Goal: Transaction & Acquisition: Purchase product/service

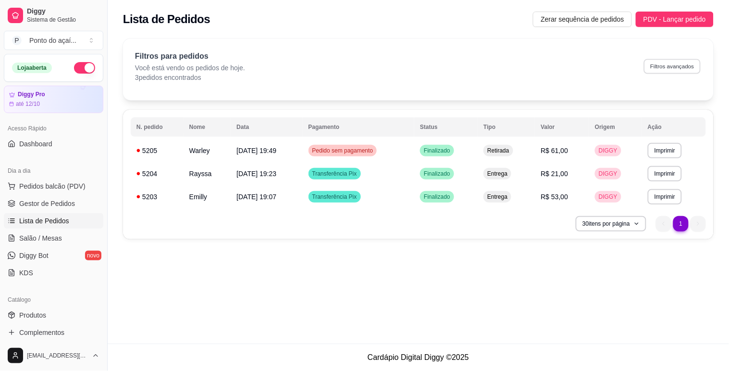
click at [679, 67] on button "Filtros avançados" at bounding box center [672, 66] width 57 height 15
select select "0"
click at [622, 220] on button "30 itens por página" at bounding box center [611, 223] width 71 height 15
click at [714, 282] on div "**********" at bounding box center [419, 171] width 622 height 343
click at [496, 173] on span "Entrega" at bounding box center [498, 174] width 24 height 8
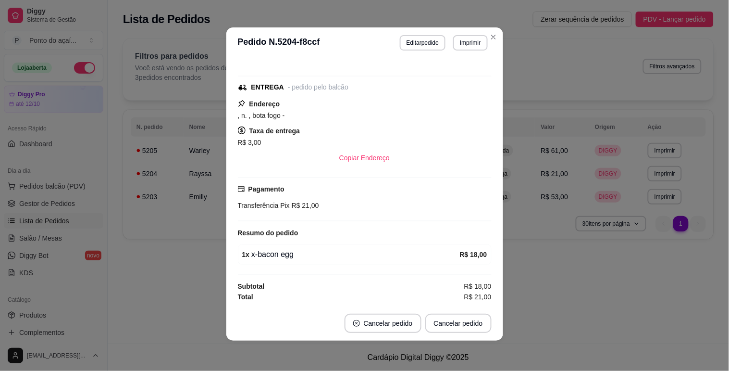
scroll to position [2, 0]
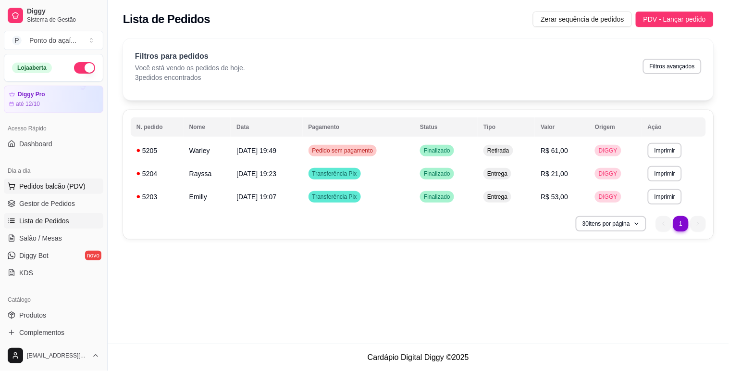
click at [50, 188] on span "Pedidos balcão (PDV)" at bounding box center [52, 186] width 66 height 10
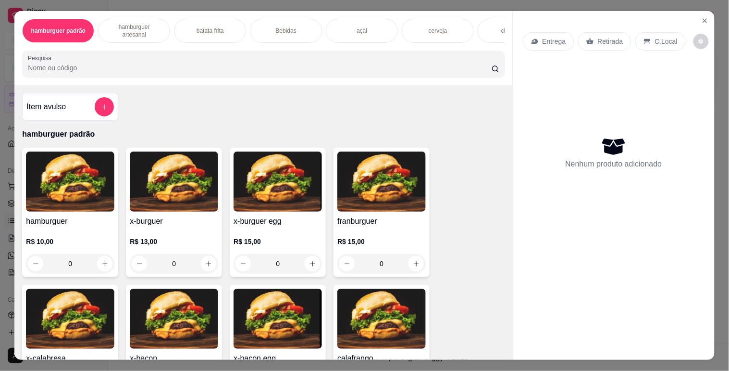
click at [309, 271] on div "0" at bounding box center [278, 263] width 88 height 19
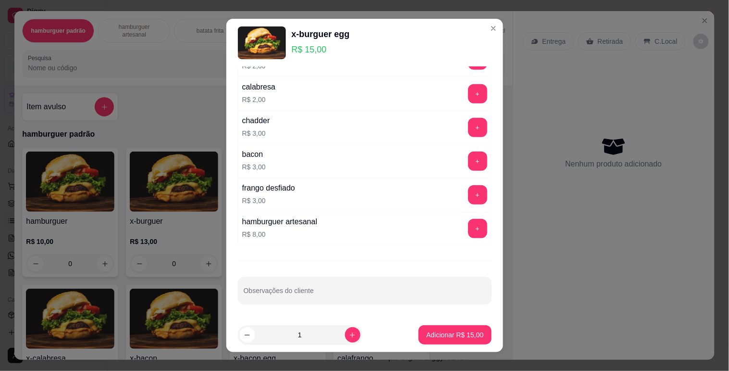
scroll to position [161, 0]
click at [426, 334] on p "Adicionar R$ 15,00" at bounding box center [454, 335] width 57 height 10
type input "1"
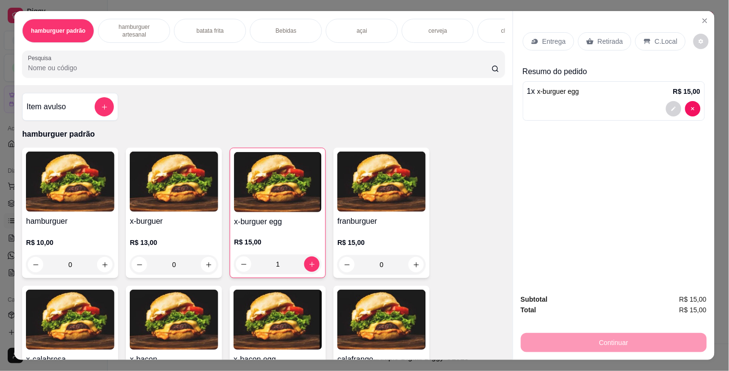
click at [561, 40] on p "Entrega" at bounding box center [555, 42] width 24 height 10
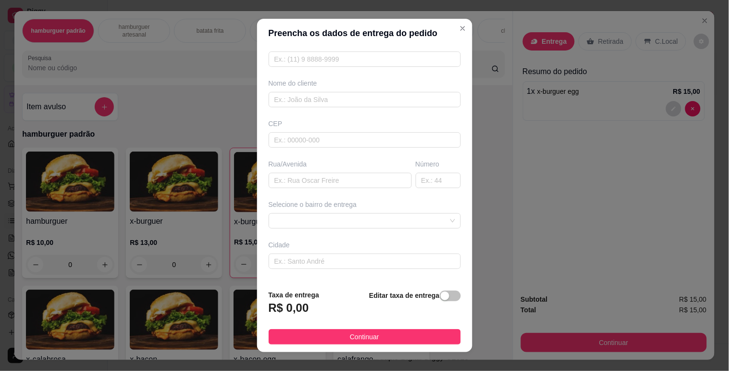
scroll to position [53, 0]
click at [431, 218] on span at bounding box center [365, 220] width 181 height 14
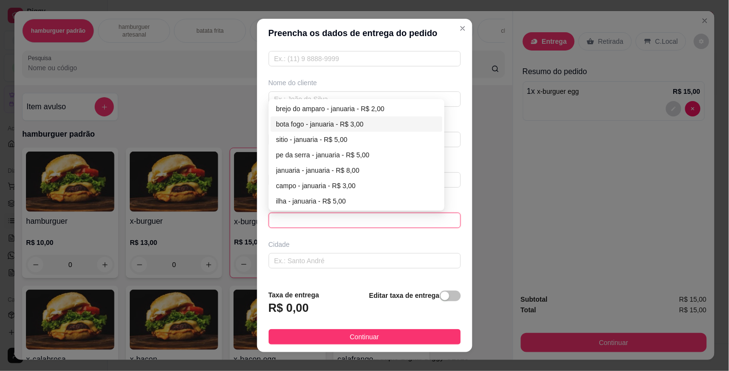
click at [362, 123] on div "bota fogo - januaria - R$ 3,00" at bounding box center [356, 124] width 161 height 11
type input "januaria"
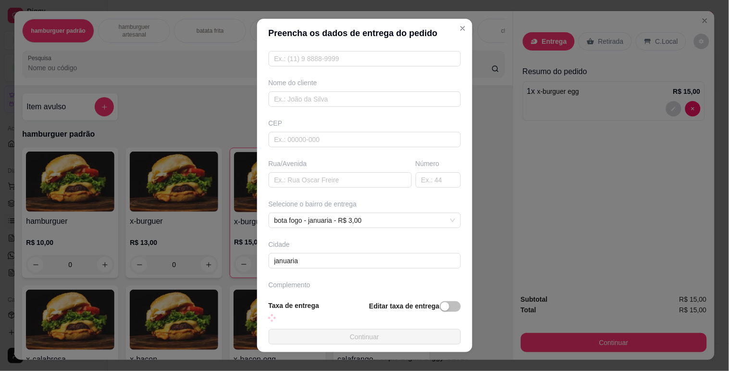
click at [422, 338] on button "Continuar" at bounding box center [365, 336] width 192 height 15
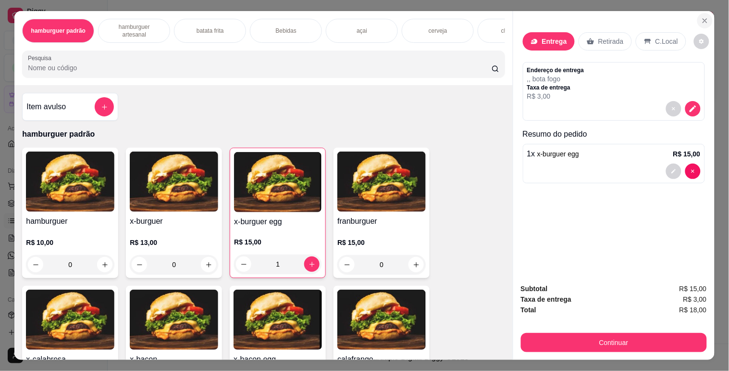
click at [701, 19] on icon "Close" at bounding box center [705, 21] width 8 height 8
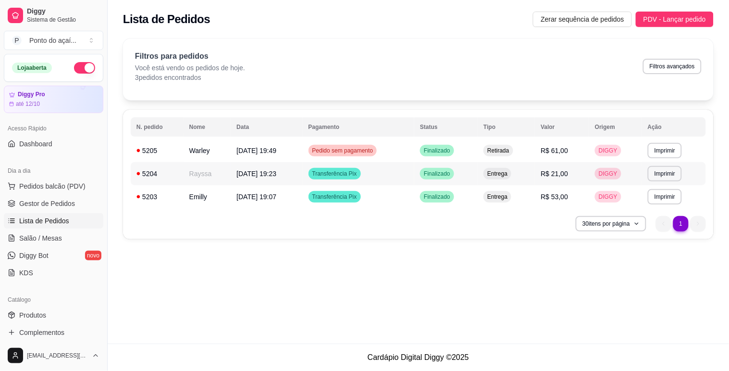
click at [254, 183] on td "[DATE] 19:23" at bounding box center [267, 173] width 72 height 23
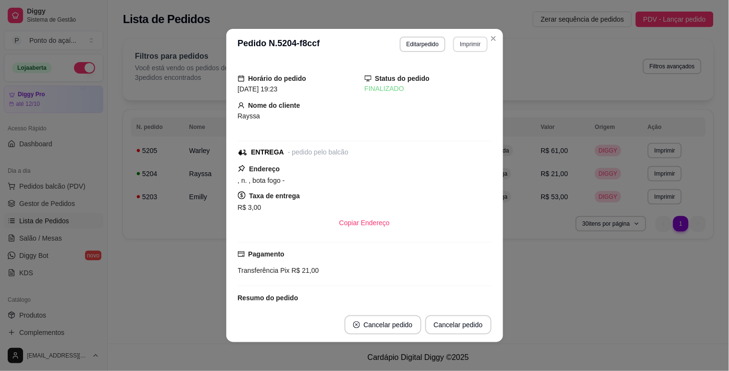
click at [469, 47] on button "Imprimir" at bounding box center [470, 44] width 34 height 15
click at [460, 78] on button "IMPRESSORA" at bounding box center [450, 78] width 70 height 15
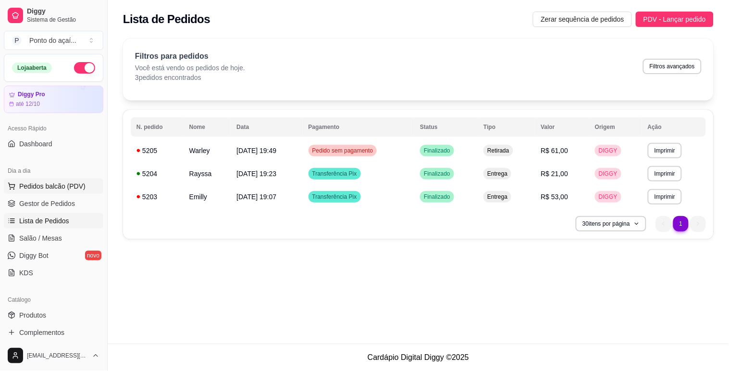
click at [82, 184] on span "Pedidos balcão (PDV)" at bounding box center [52, 186] width 66 height 10
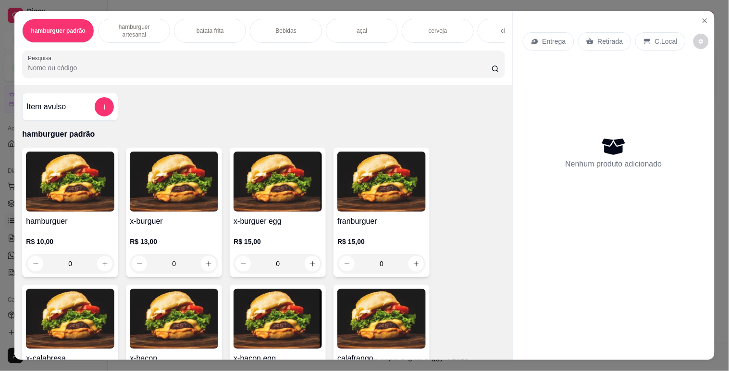
click at [309, 266] on div "0" at bounding box center [278, 263] width 88 height 19
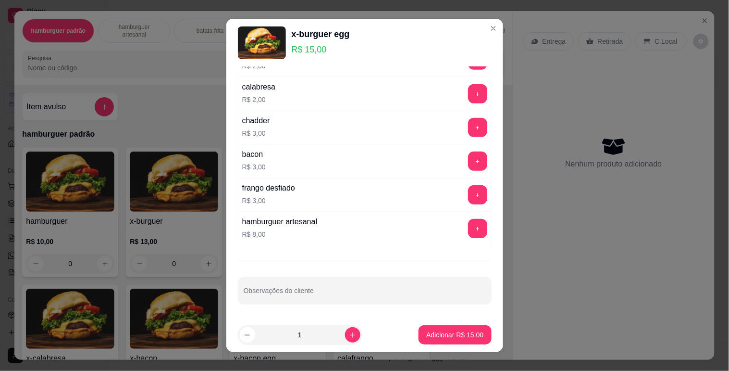
scroll to position [12, 0]
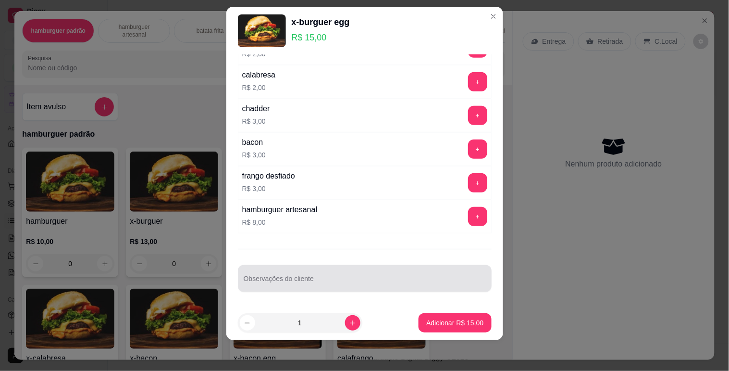
click at [332, 275] on div at bounding box center [365, 278] width 242 height 19
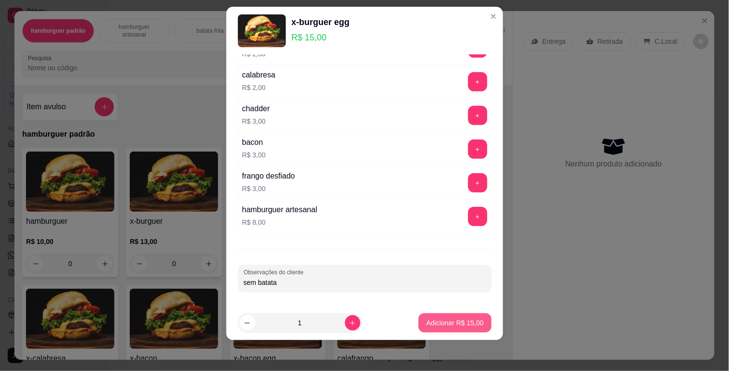
type input "sem batata"
click at [456, 324] on p "Adicionar R$ 15,00" at bounding box center [455, 322] width 56 height 9
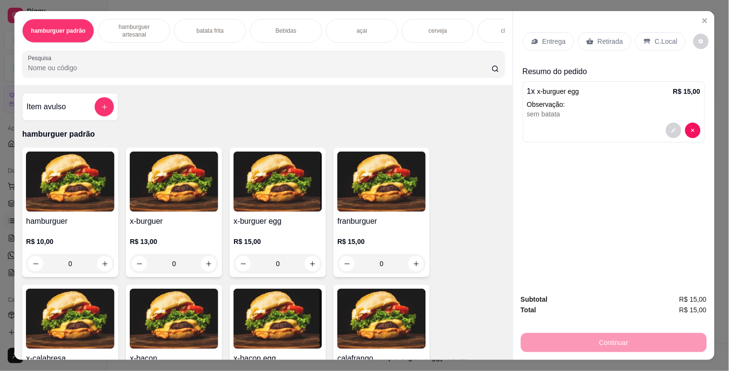
click at [100, 267] on div "0" at bounding box center [70, 263] width 88 height 19
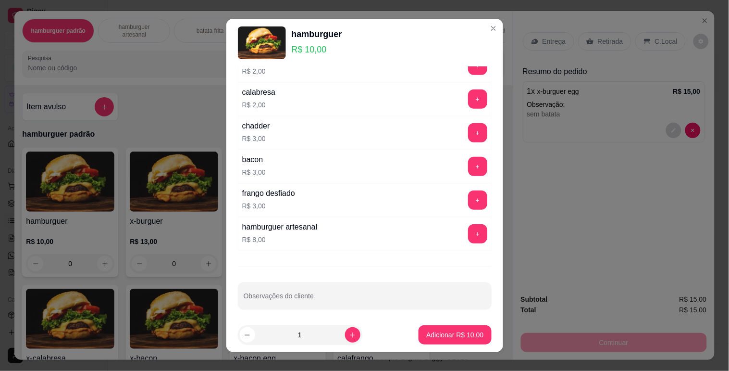
scroll to position [161, 0]
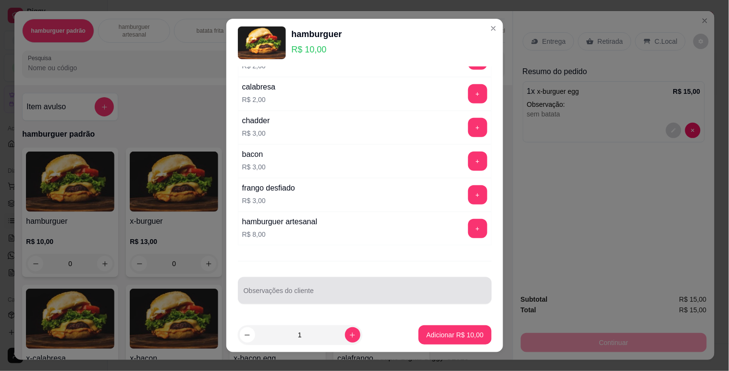
click at [330, 292] on input "Observações do cliente" at bounding box center [365, 294] width 242 height 10
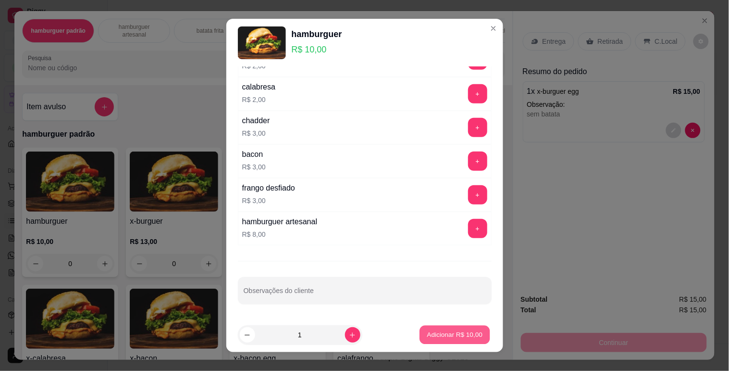
click at [451, 335] on p "Adicionar R$ 10,00" at bounding box center [455, 334] width 56 height 9
type input "1"
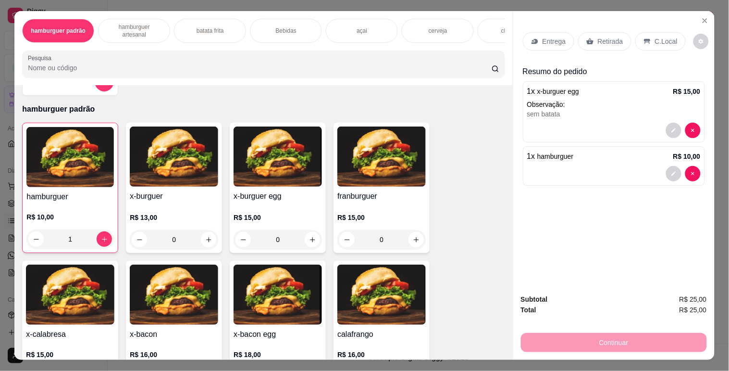
scroll to position [160, 0]
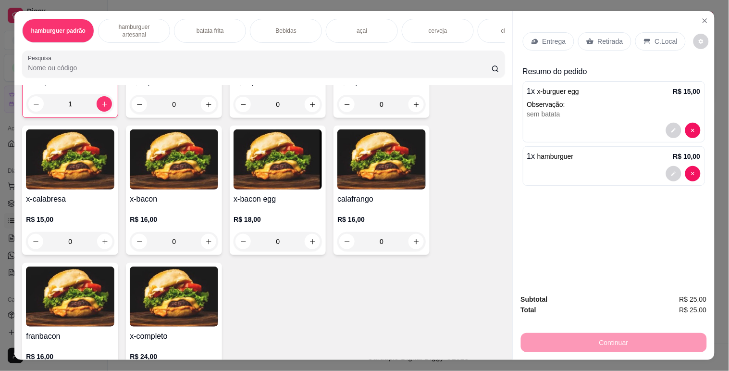
click at [303, 251] on div "0" at bounding box center [278, 241] width 88 height 19
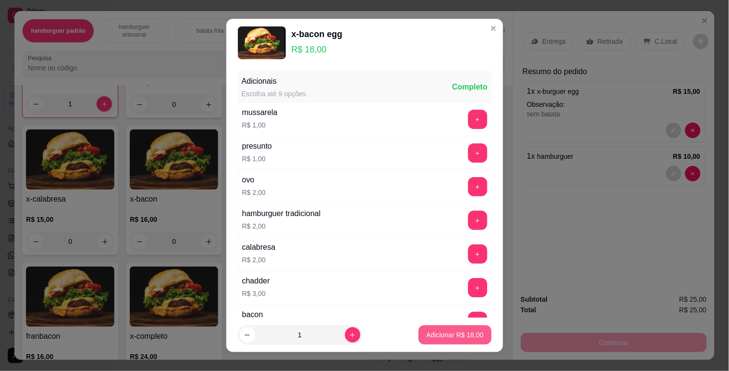
click at [438, 339] on button "Adicionar R$ 18,00" at bounding box center [455, 334] width 73 height 19
type input "1"
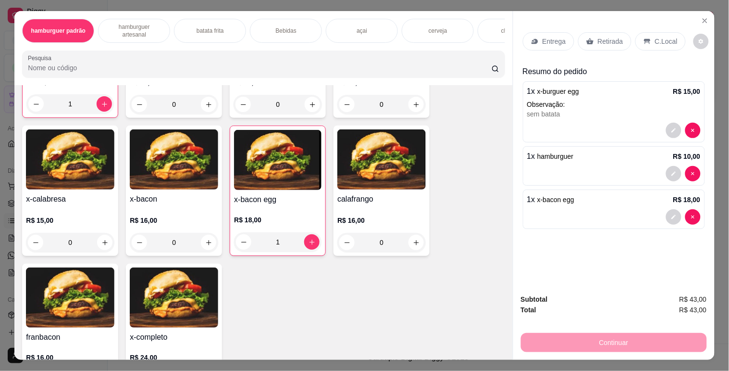
click at [559, 156] on span "hamburguer" at bounding box center [555, 156] width 37 height 8
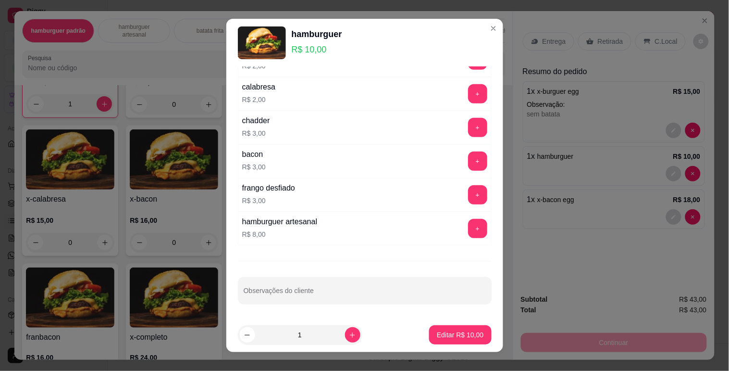
scroll to position [12, 0]
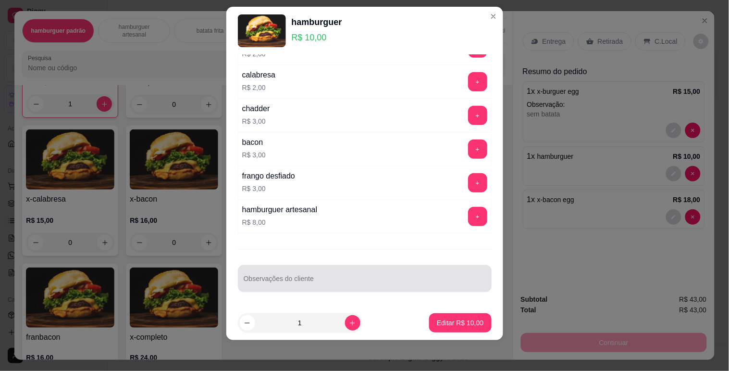
drag, startPoint x: 359, startPoint y: 269, endPoint x: 363, endPoint y: 261, distance: 9.0
click at [362, 265] on div "Observações do cliente" at bounding box center [365, 278] width 254 height 27
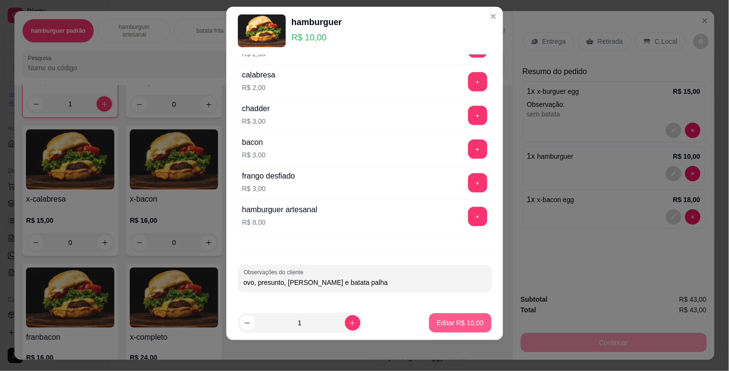
type input "ovo, presunto, [PERSON_NAME] e batata palha"
click at [464, 315] on button "Editar R$ 10,00" at bounding box center [460, 322] width 60 height 19
type input "0"
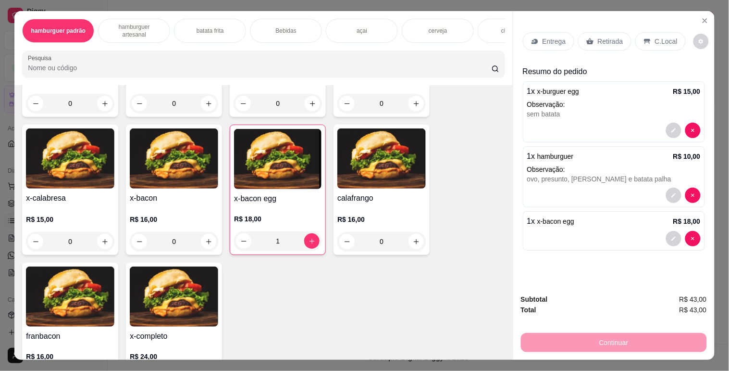
scroll to position [160, 0]
click at [598, 37] on p "Retirada" at bounding box center [610, 42] width 25 height 10
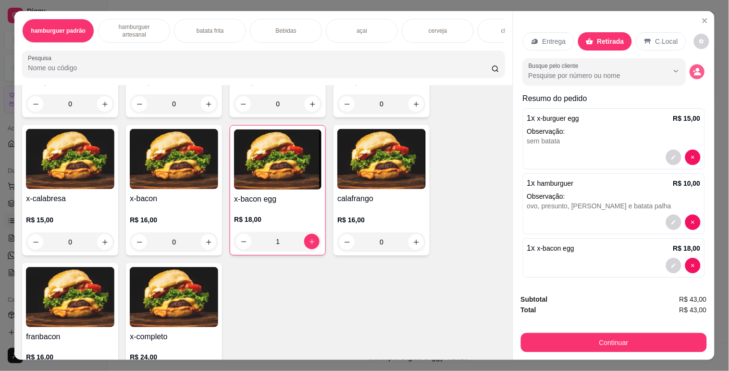
click at [693, 70] on icon "decrease-product-quantity" at bounding box center [697, 71] width 8 height 8
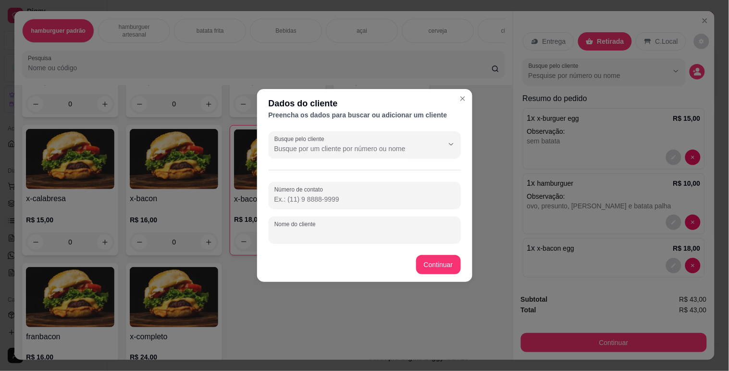
click at [410, 232] on input "Nome do cliente" at bounding box center [365, 234] width 181 height 10
type input "[PERSON_NAME]"
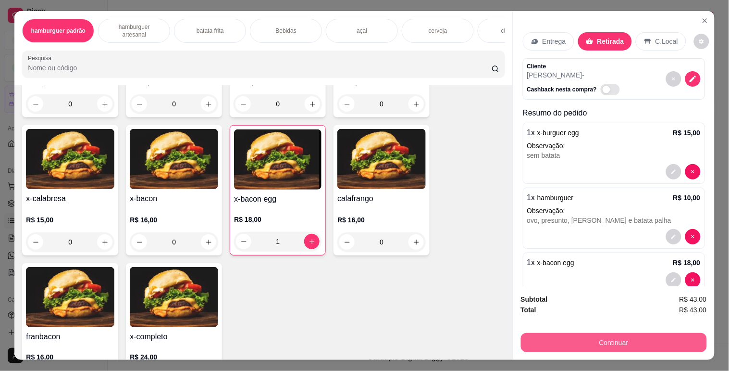
click at [568, 341] on button "Continuar" at bounding box center [614, 342] width 186 height 19
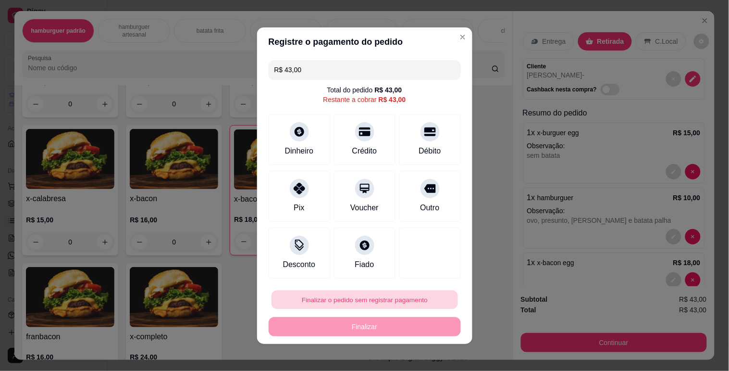
click at [380, 302] on button "Finalizar o pedido sem registrar pagamento" at bounding box center [365, 299] width 187 height 19
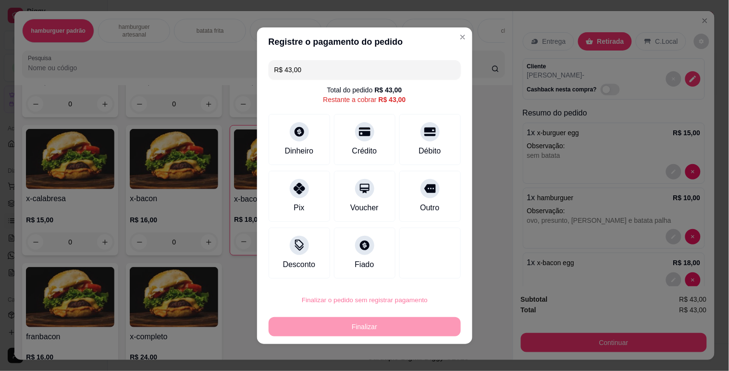
click at [423, 267] on button "Confirmar" at bounding box center [418, 272] width 36 height 15
type input "0"
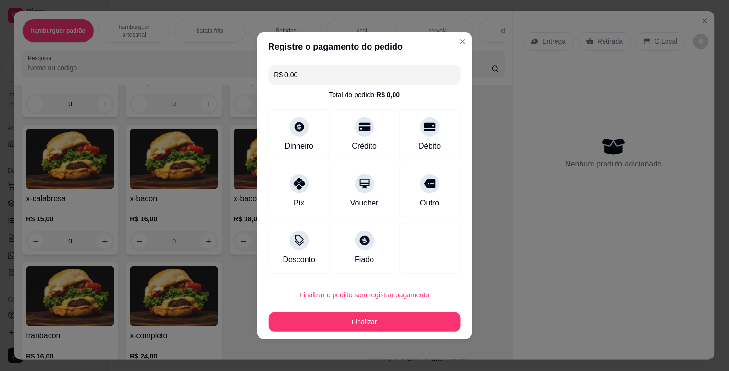
type input "R$ 0,00"
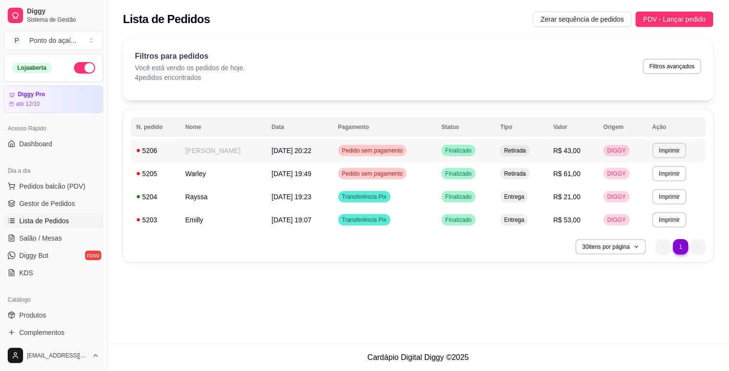
click at [272, 147] on span "[DATE] 20:22" at bounding box center [292, 151] width 40 height 8
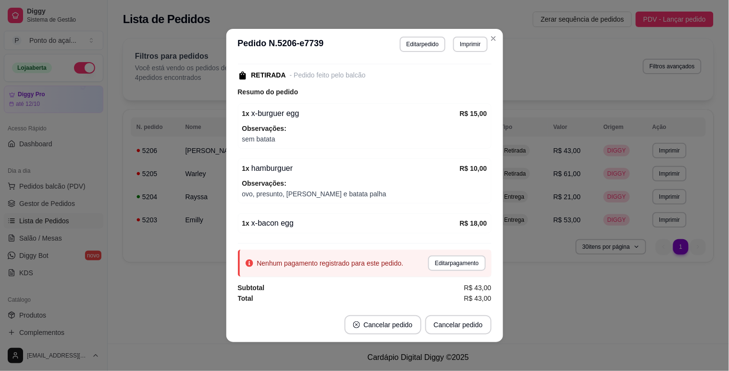
scroll to position [2, 0]
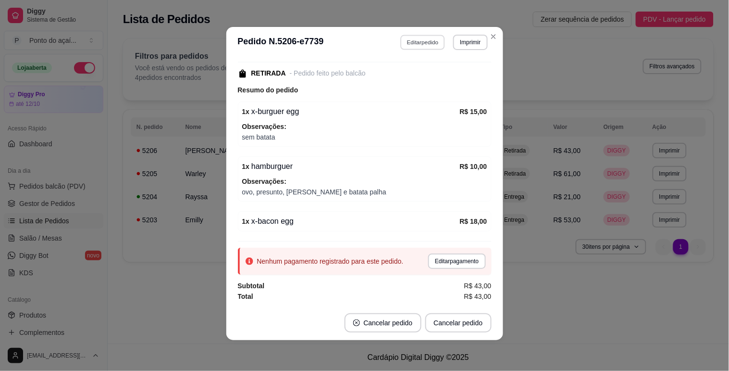
click at [420, 40] on button "Editar pedido" at bounding box center [422, 42] width 45 height 15
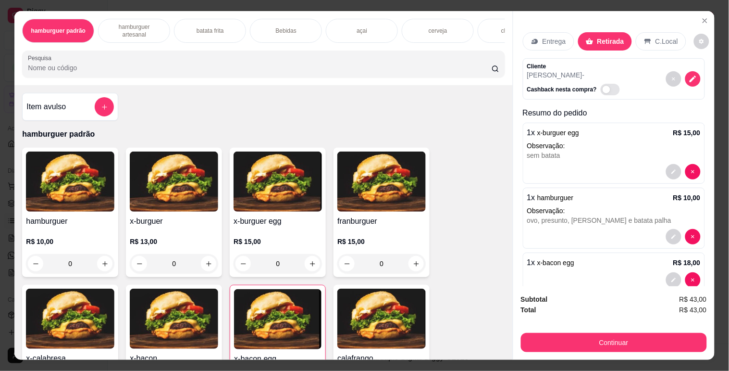
click at [270, 28] on div "Bebidas" at bounding box center [286, 31] width 72 height 24
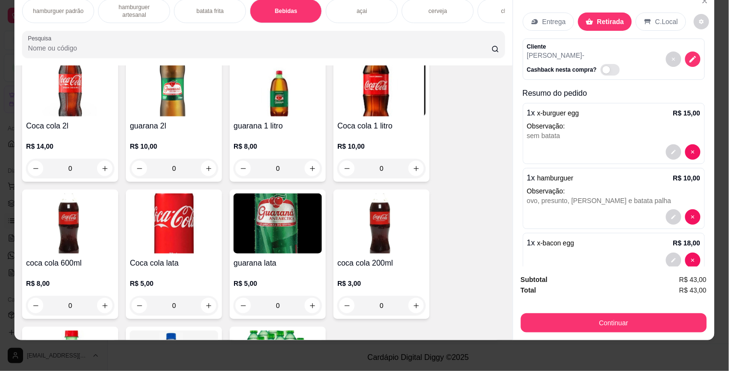
scroll to position [977, 0]
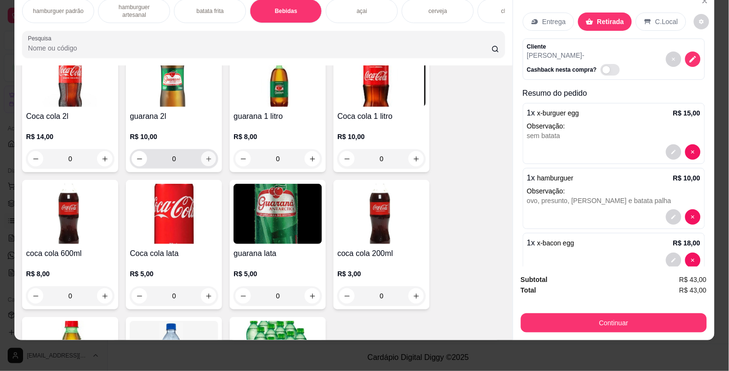
click at [206, 152] on button "increase-product-quantity" at bounding box center [208, 158] width 15 height 15
type input "1"
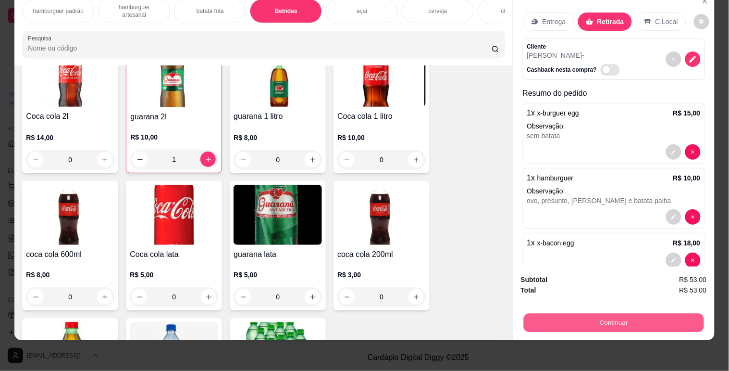
click at [542, 317] on button "Continuar" at bounding box center [614, 322] width 180 height 19
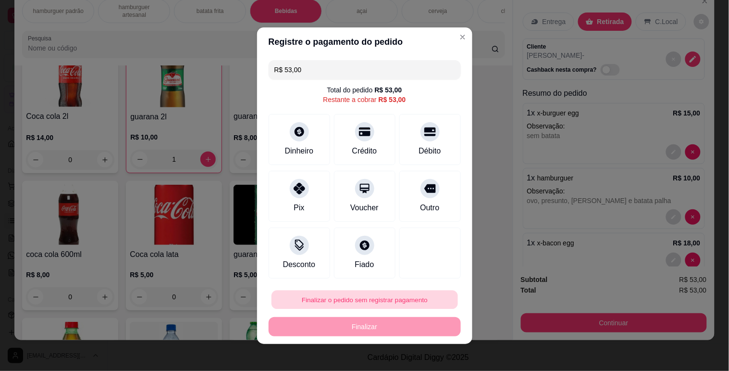
click at [413, 293] on button "Finalizar o pedido sem registrar pagamento" at bounding box center [365, 299] width 187 height 19
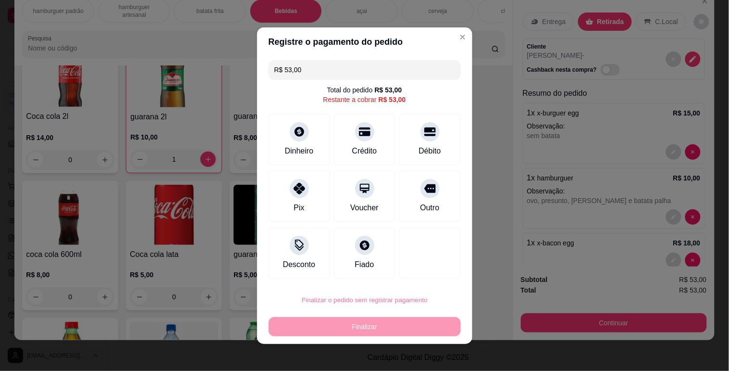
click at [419, 272] on button "Confirmar" at bounding box center [418, 272] width 34 height 14
type input "0"
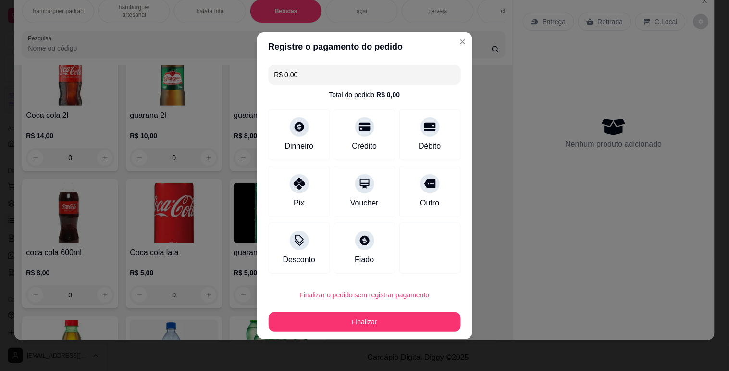
type input "R$ 0,00"
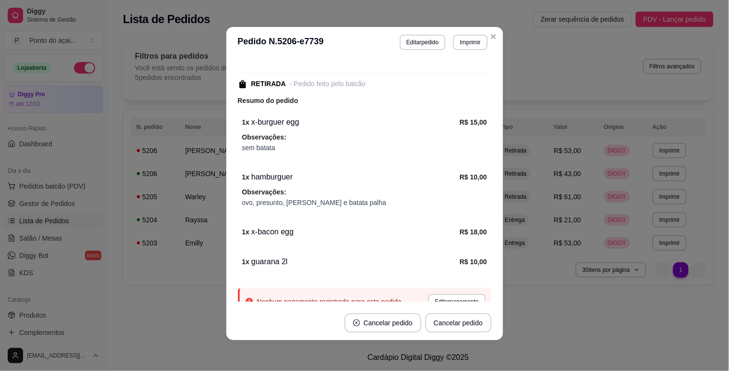
scroll to position [89, 0]
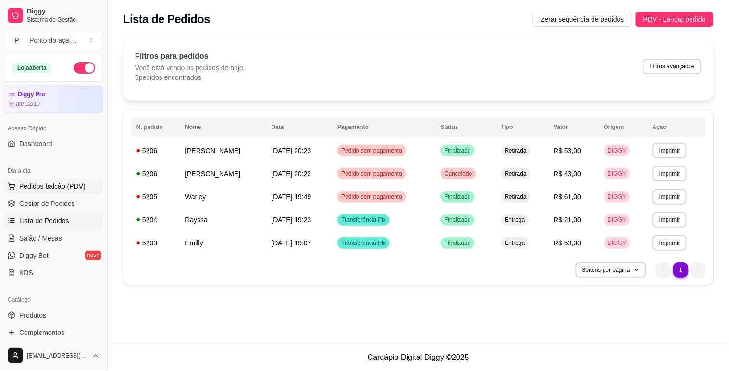
click at [46, 188] on span "Pedidos balcão (PDV)" at bounding box center [52, 186] width 66 height 10
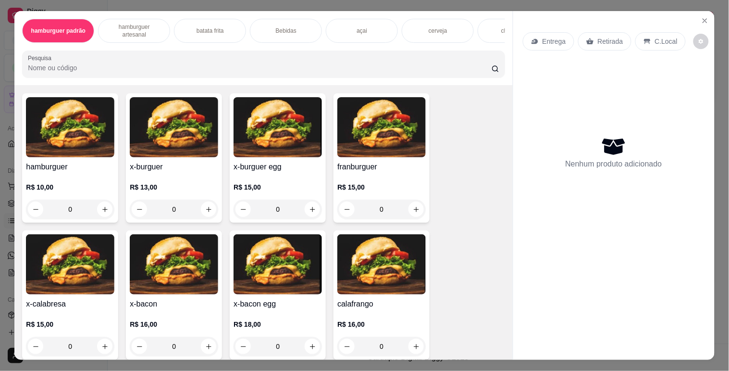
scroll to position [107, 0]
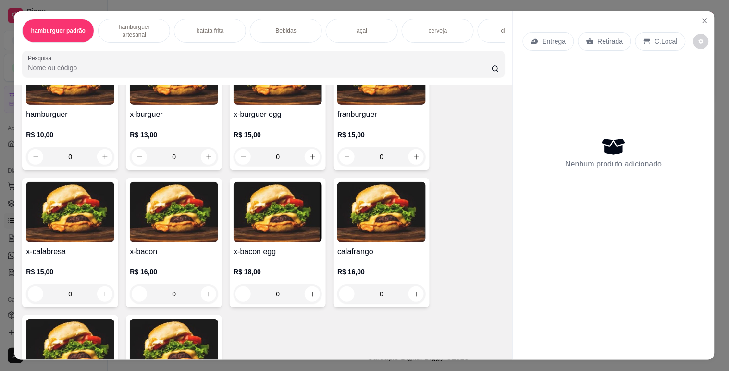
click at [211, 299] on div "0" at bounding box center [174, 293] width 88 height 19
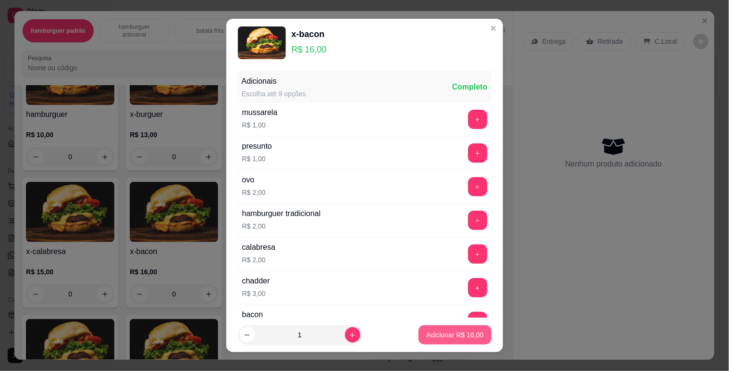
click at [426, 338] on p "Adicionar R$ 16,00" at bounding box center [454, 335] width 57 height 10
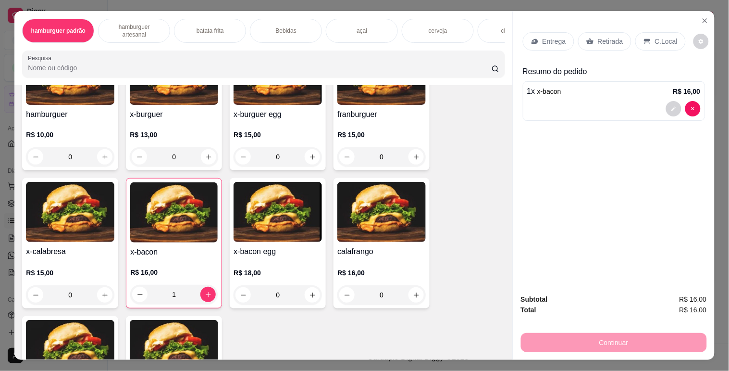
type input "1"
click at [95, 297] on div "0" at bounding box center [70, 294] width 88 height 19
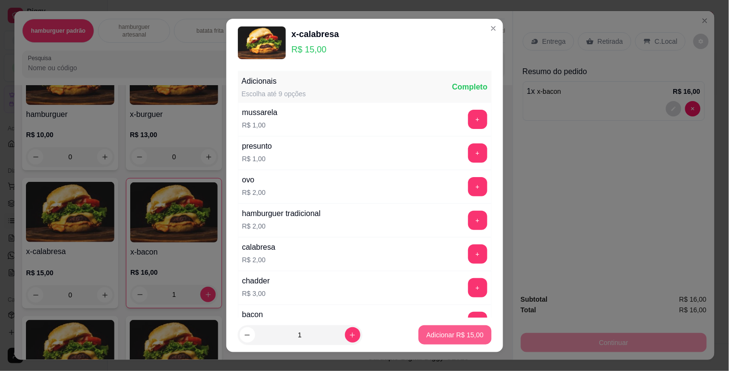
click at [426, 334] on p "Adicionar R$ 15,00" at bounding box center [454, 335] width 57 height 10
type input "1"
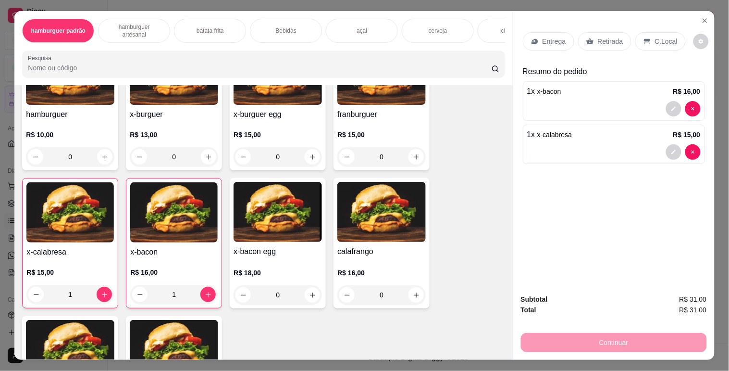
click at [296, 22] on div "Bebidas" at bounding box center [286, 31] width 72 height 24
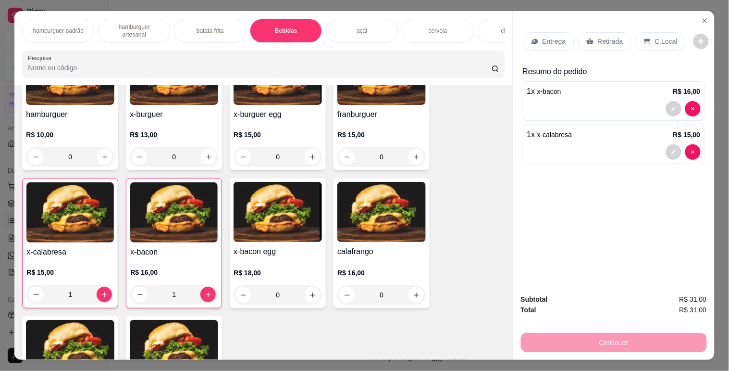
scroll to position [23, 0]
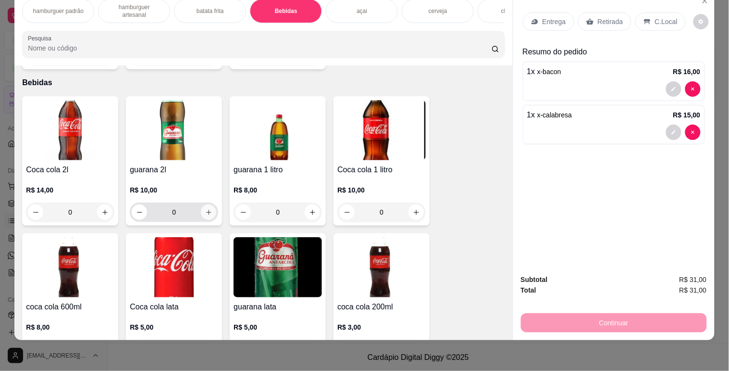
click at [205, 209] on icon "increase-product-quantity" at bounding box center [208, 212] width 7 height 7
type input "1"
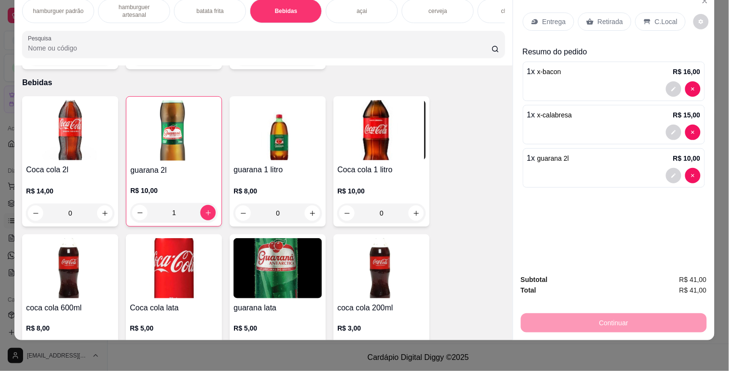
click at [602, 17] on p "Retirada" at bounding box center [610, 22] width 25 height 10
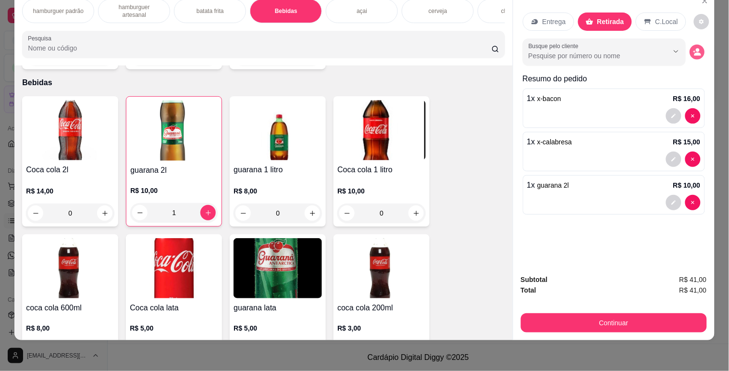
click at [696, 48] on icon "decrease-product-quantity" at bounding box center [697, 52] width 8 height 8
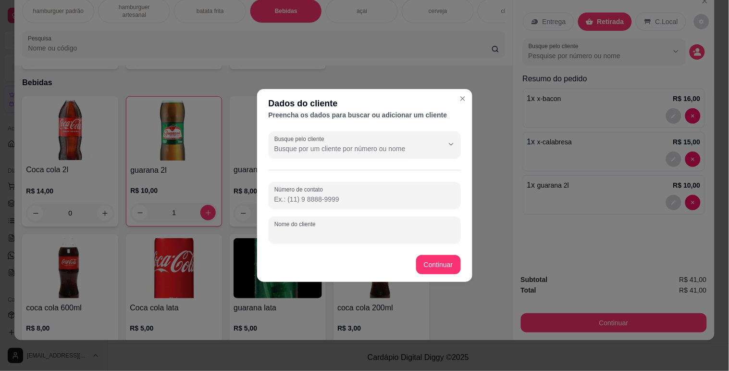
click at [364, 229] on input "Nome do cliente" at bounding box center [365, 234] width 181 height 10
type input "Lika"
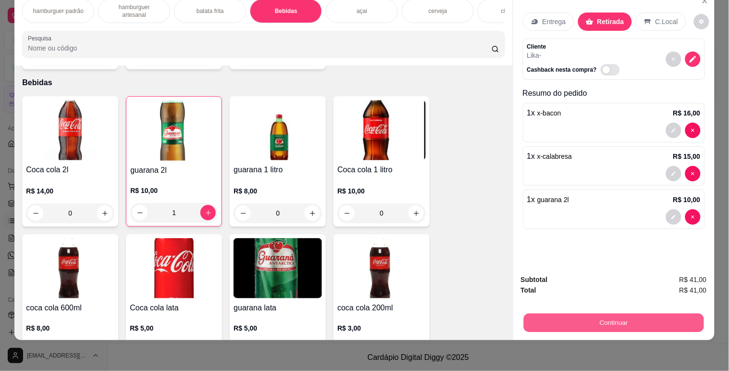
click at [544, 316] on button "Continuar" at bounding box center [614, 322] width 180 height 19
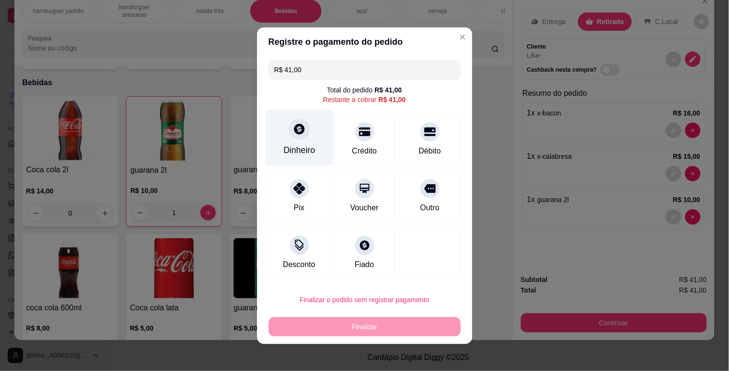
click at [298, 132] on icon at bounding box center [299, 129] width 11 height 11
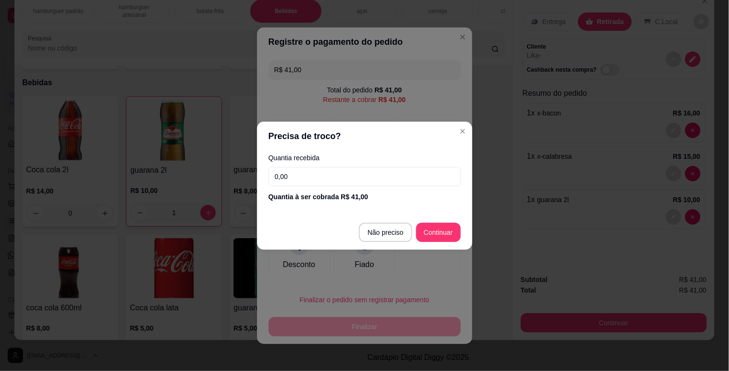
click at [335, 179] on input "0,00" at bounding box center [365, 176] width 192 height 19
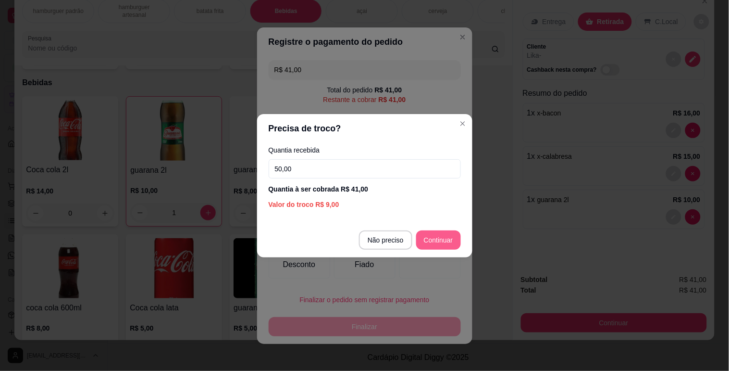
type input "50,00"
type input "R$ 0,00"
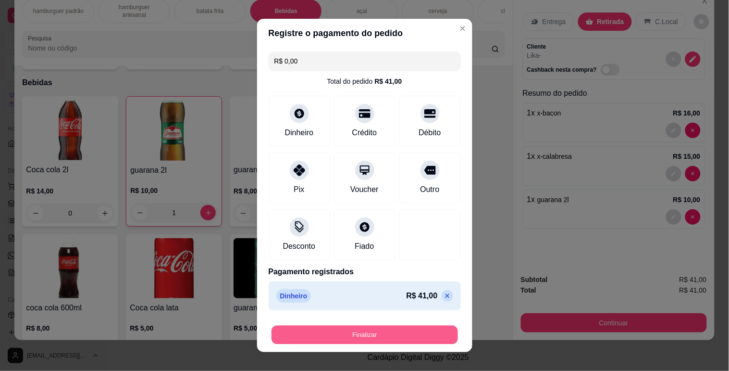
click at [410, 326] on button "Finalizar" at bounding box center [365, 334] width 187 height 19
